Goal: Transaction & Acquisition: Download file/media

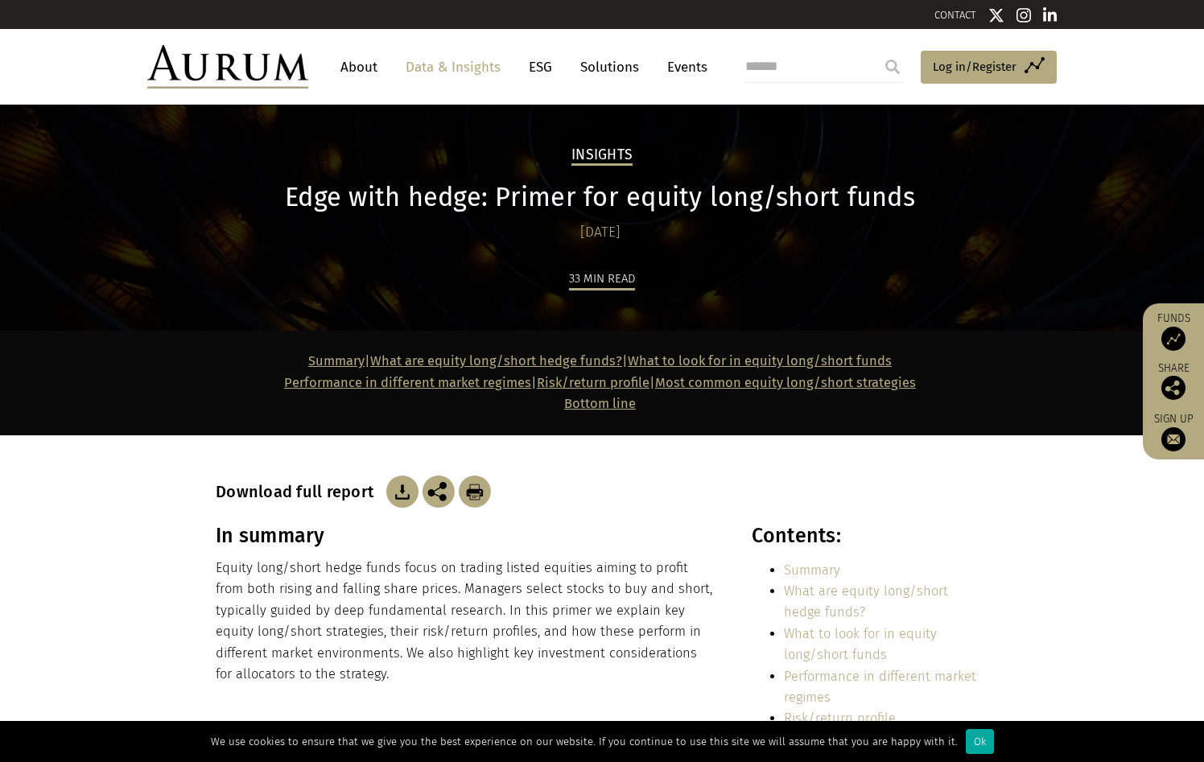
click at [405, 494] on img at bounding box center [402, 492] width 32 height 32
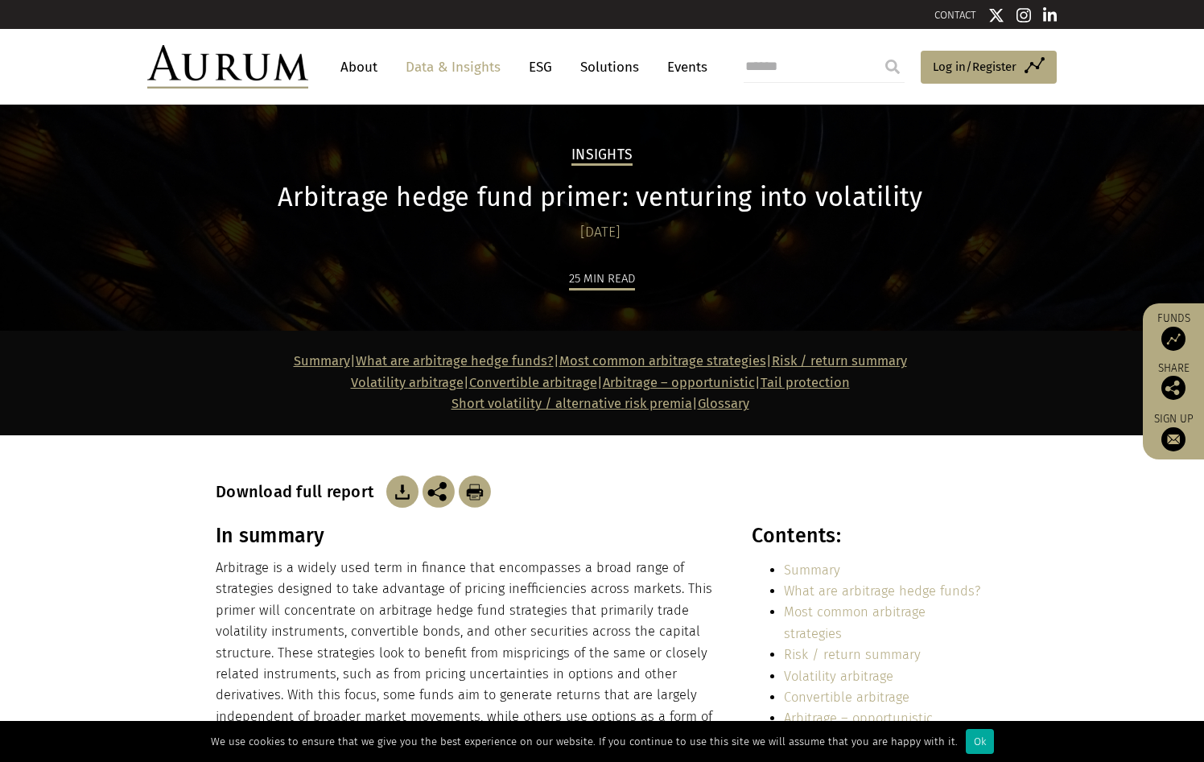
click at [404, 493] on img at bounding box center [402, 492] width 32 height 32
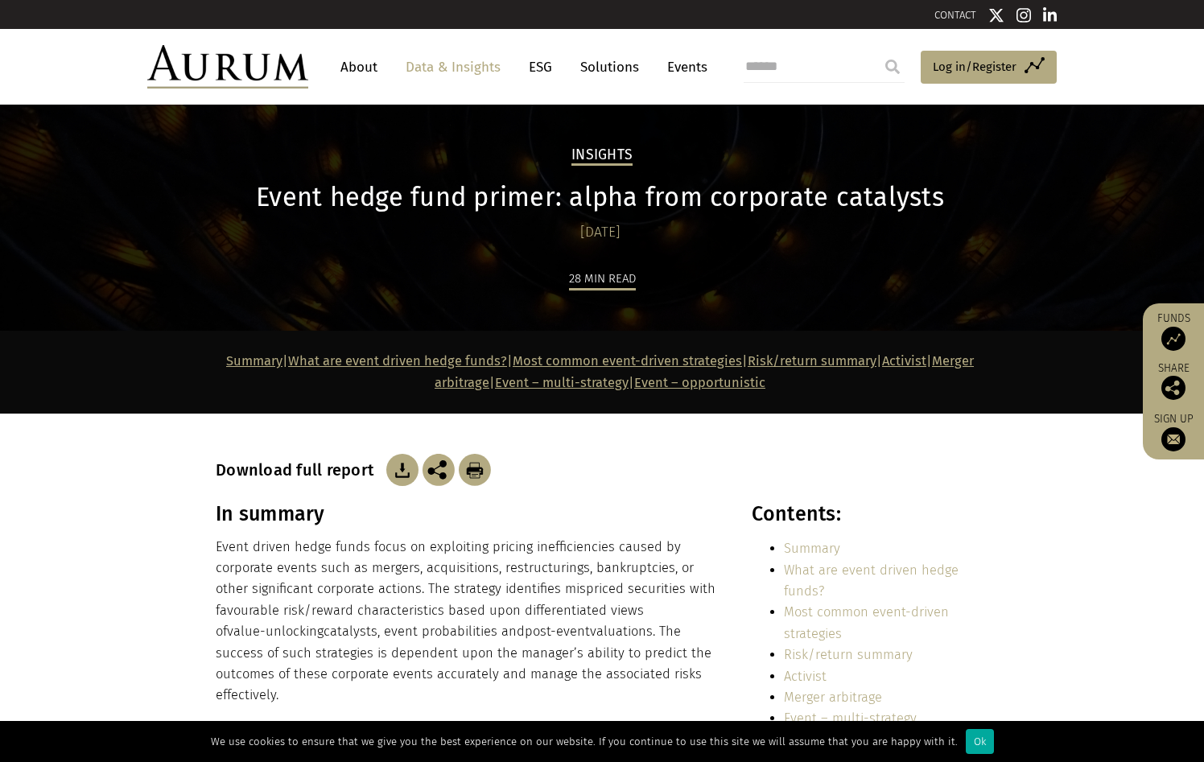
click at [393, 470] on img at bounding box center [402, 470] width 32 height 32
